Goal: Information Seeking & Learning: Learn about a topic

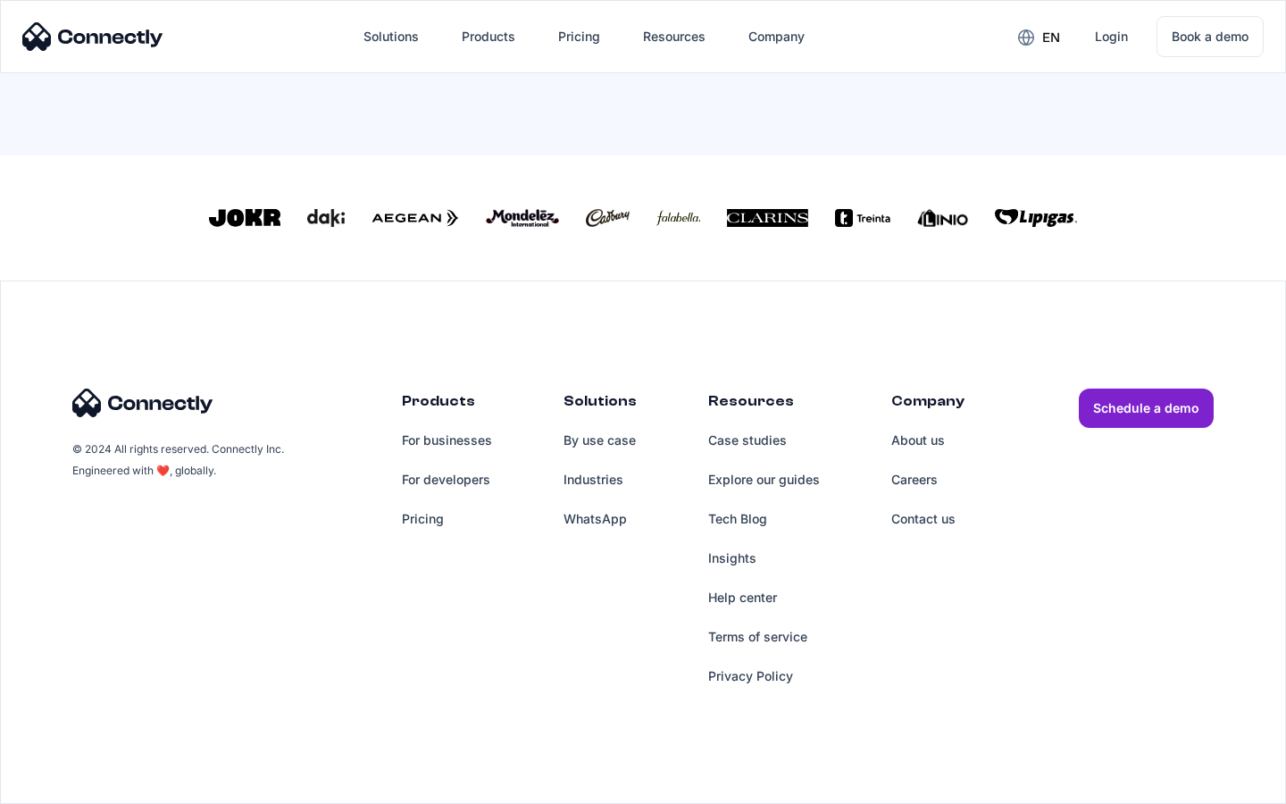
scroll to position [783, 0]
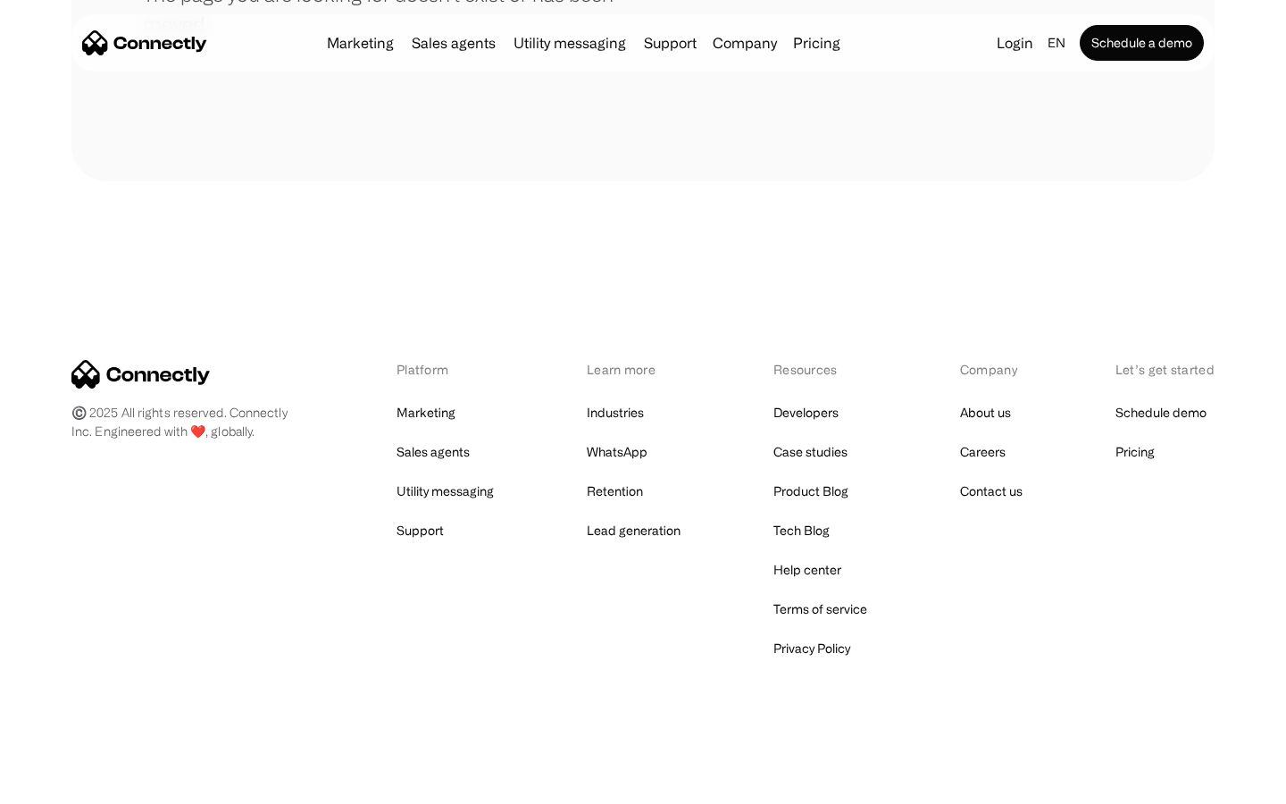
scroll to position [326, 0]
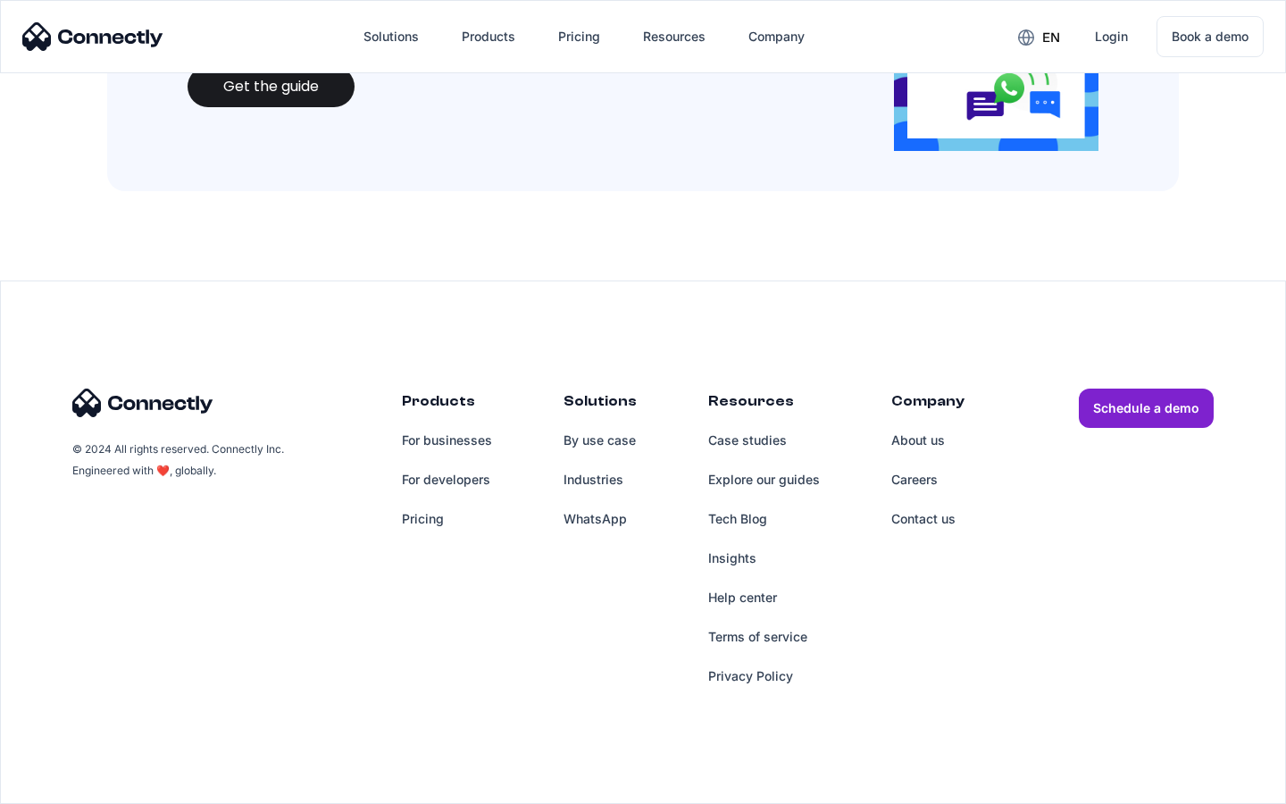
scroll to position [1941, 0]
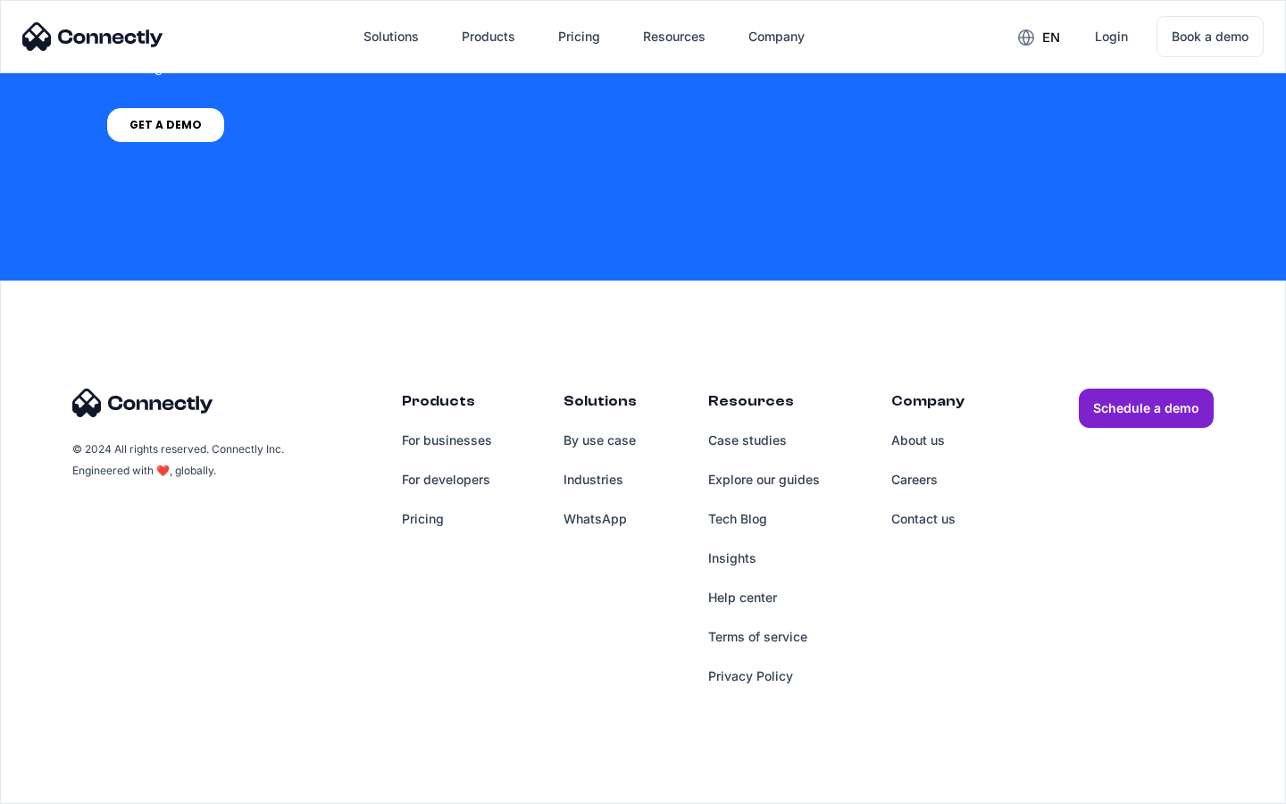
scroll to position [1354, 0]
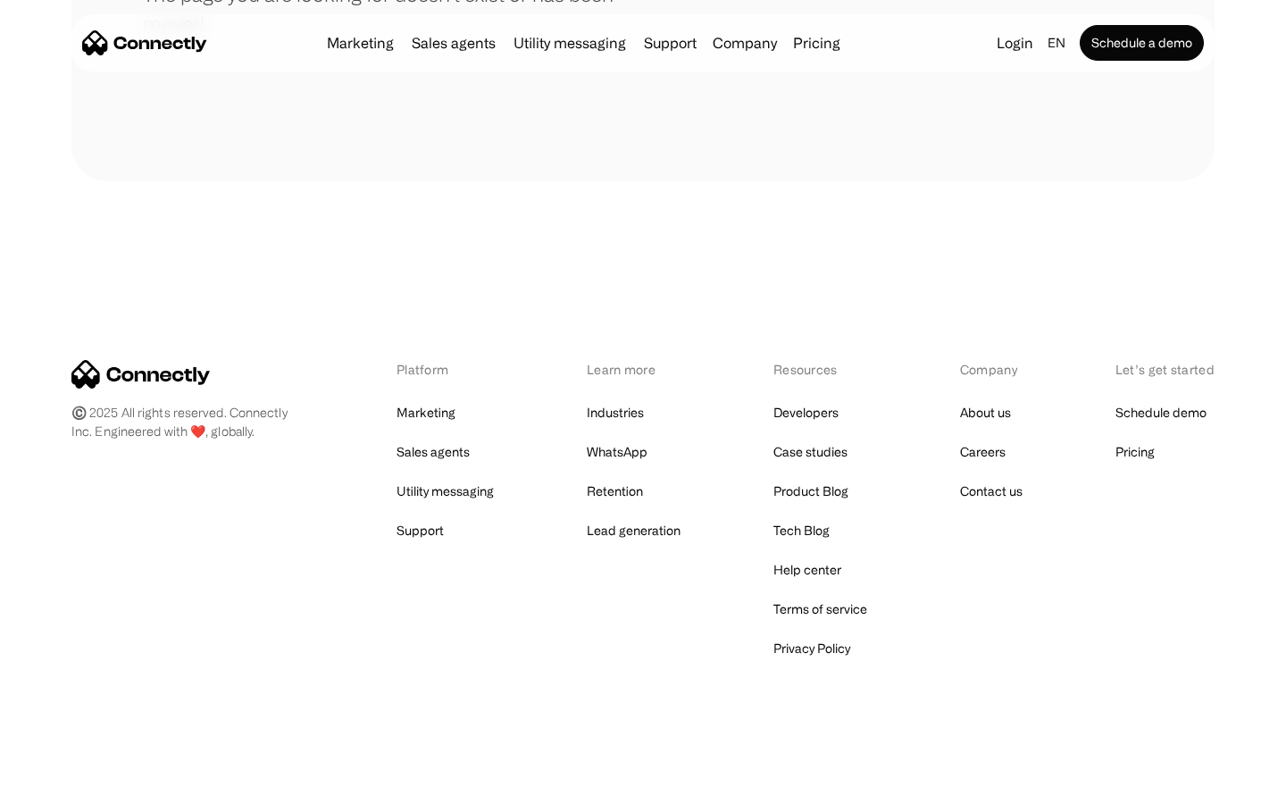
scroll to position [326, 0]
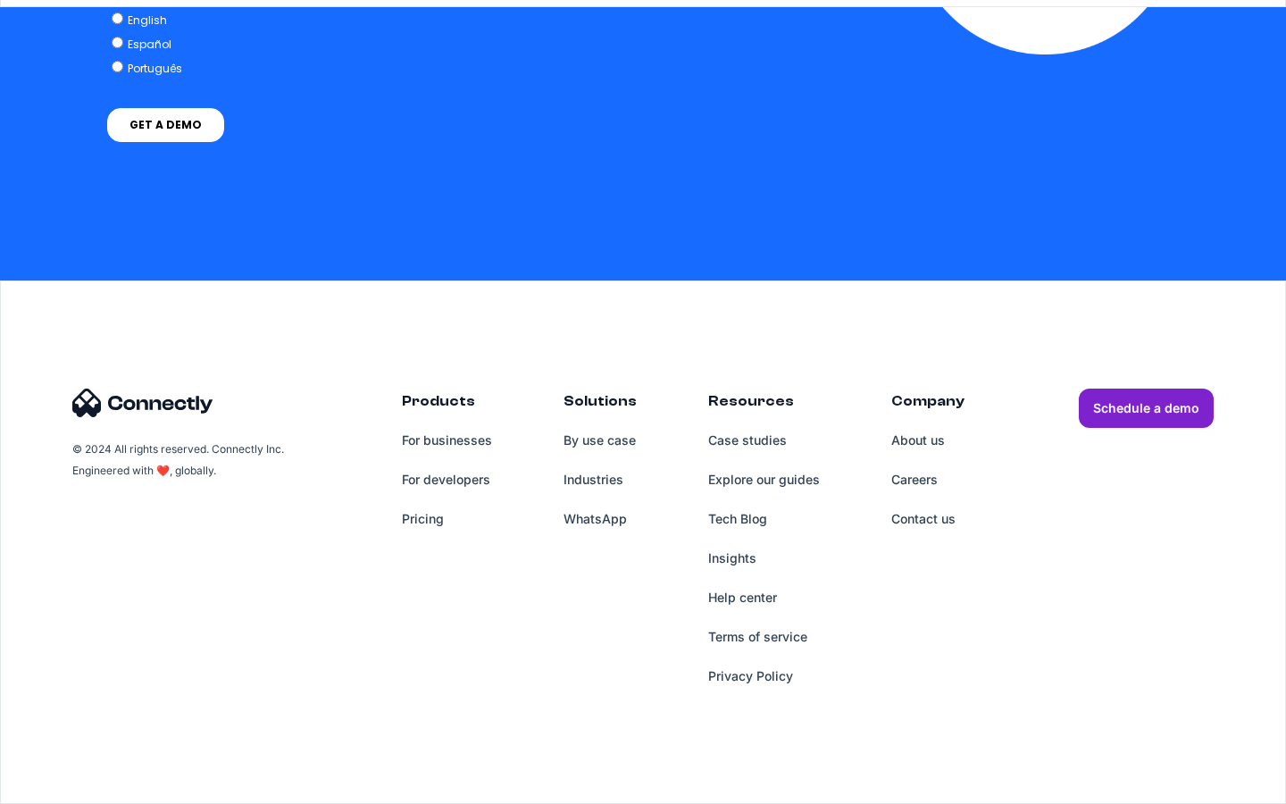
scroll to position [7360, 0]
